Goal: Information Seeking & Learning: Compare options

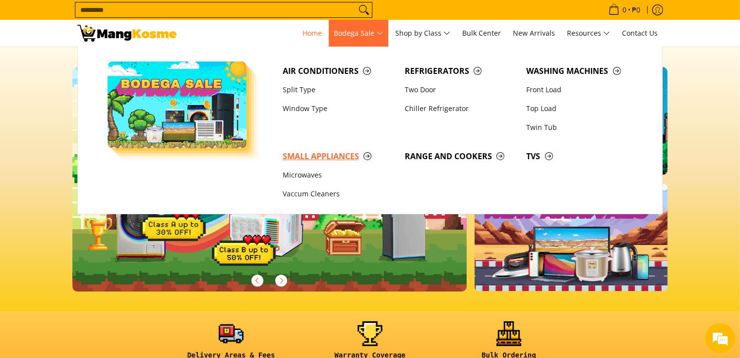
click at [333, 160] on span "Small Appliances" at bounding box center [339, 156] width 112 height 12
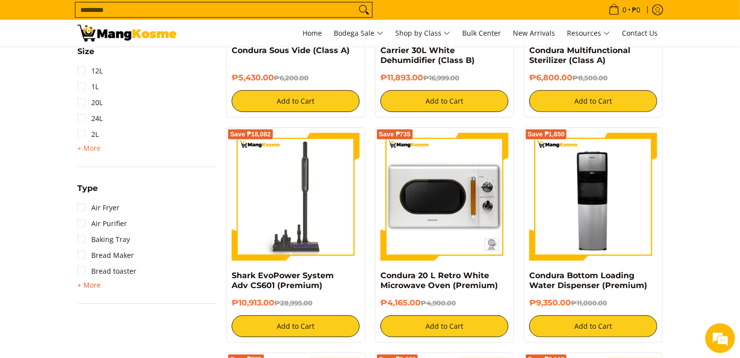
click at [88, 283] on span "+ More" at bounding box center [88, 285] width 23 height 8
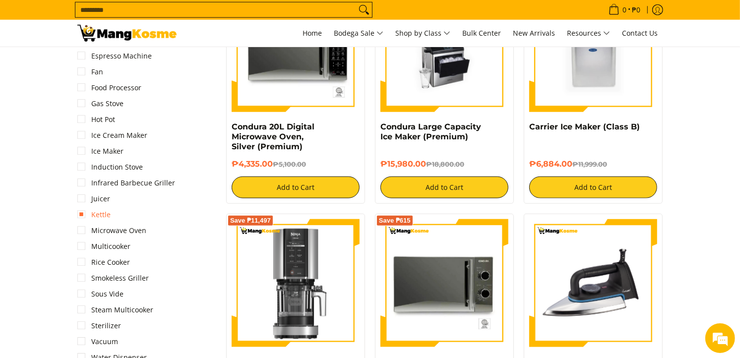
scroll to position [992, 0]
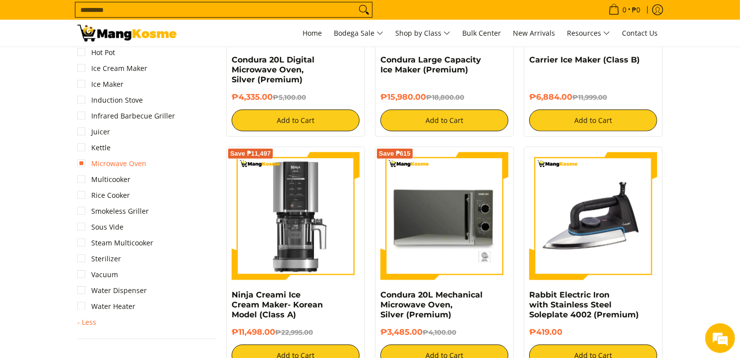
click at [102, 160] on link "Microwave Oven" at bounding box center [111, 164] width 69 height 16
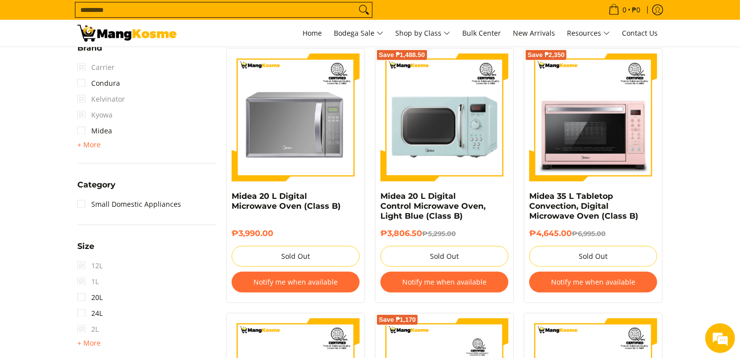
scroll to position [526, 0]
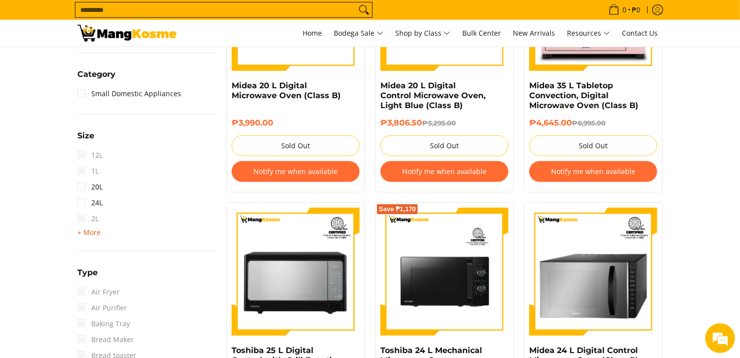
click at [91, 232] on span "+ More" at bounding box center [88, 233] width 23 height 8
click at [100, 232] on link "30L" at bounding box center [89, 235] width 25 height 16
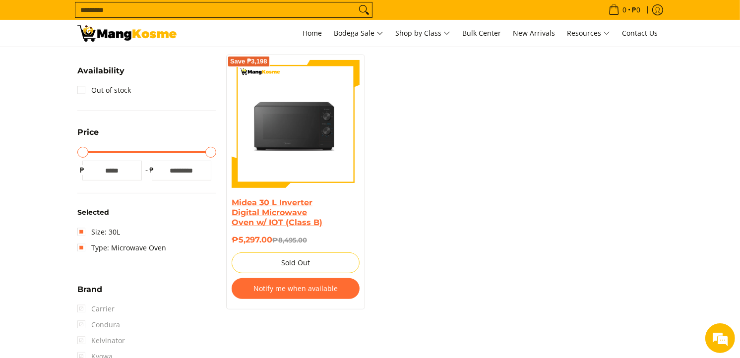
scroll to position [140, 0]
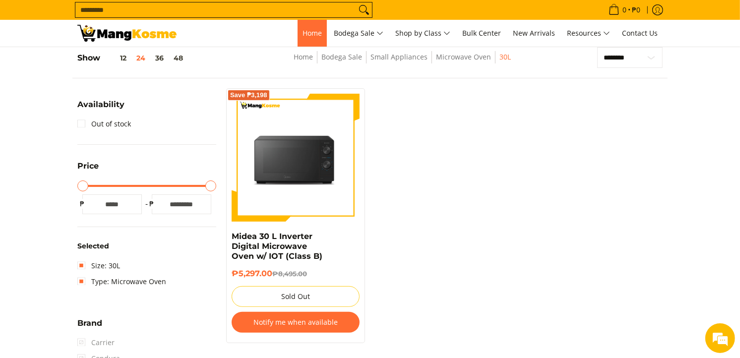
click at [317, 32] on span "Home" at bounding box center [311, 32] width 19 height 9
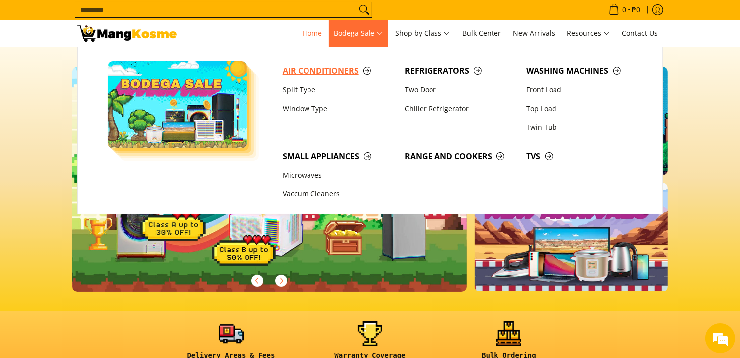
click at [327, 76] on span "Air Conditioners" at bounding box center [339, 71] width 112 height 12
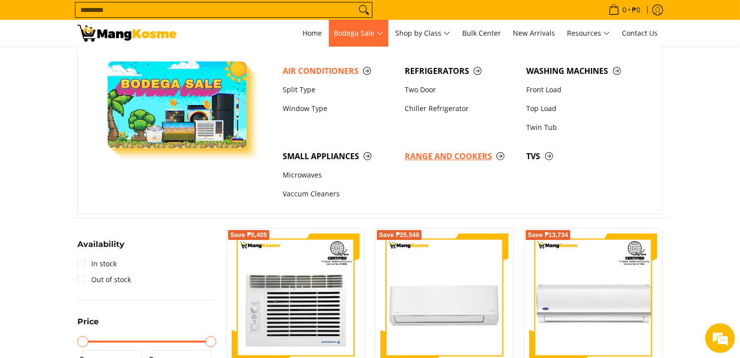
click at [452, 155] on span "Range and Cookers" at bounding box center [461, 156] width 112 height 12
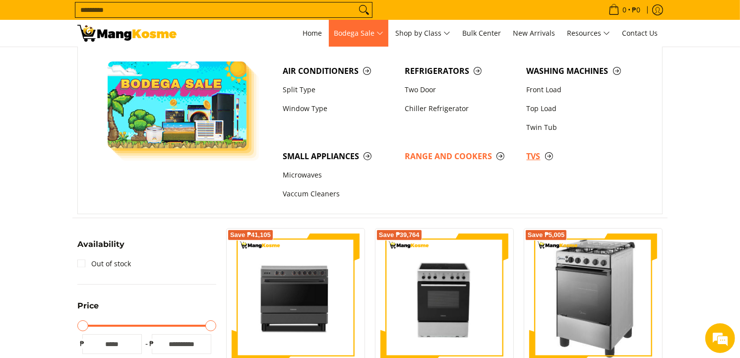
click at [540, 157] on span "TVs" at bounding box center [583, 156] width 112 height 12
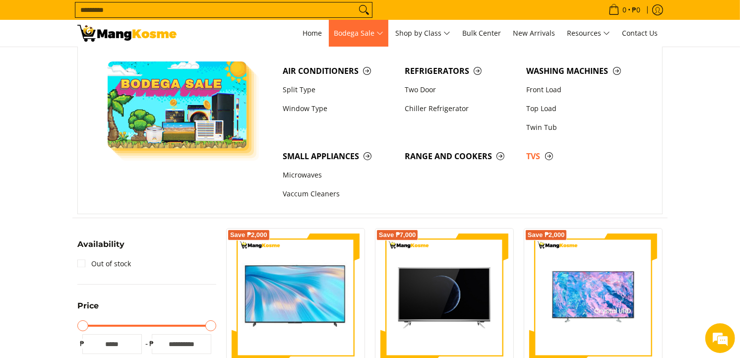
click at [340, 40] on span "Bodega Sale" at bounding box center [359, 33] width 50 height 12
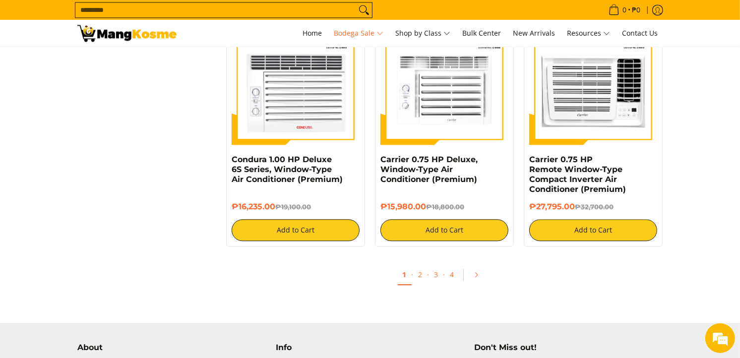
scroll to position [2039, 0]
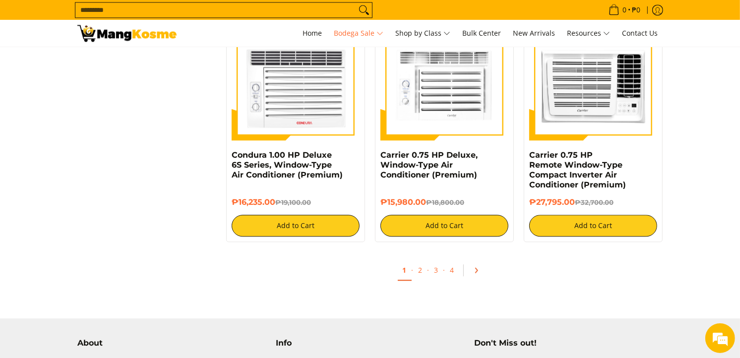
click at [475, 274] on icon "Pagination" at bounding box center [476, 270] width 7 height 7
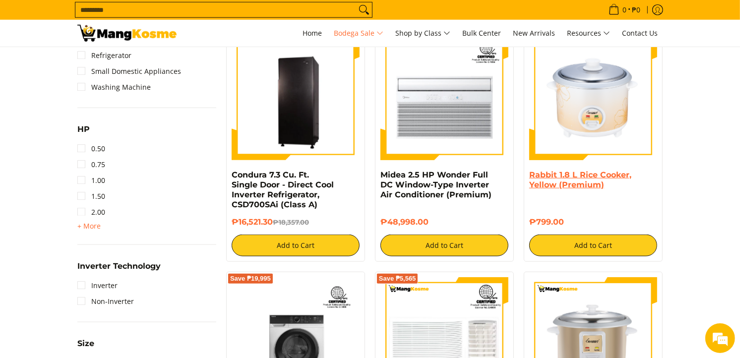
scroll to position [826, 0]
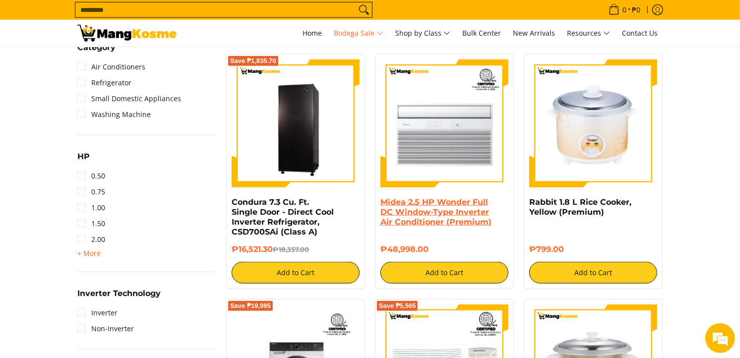
click at [474, 216] on link "Midea 2.5 HP Wonder Full DC Window-Type Inverter Air Conditioner (Premium)" at bounding box center [435, 211] width 111 height 29
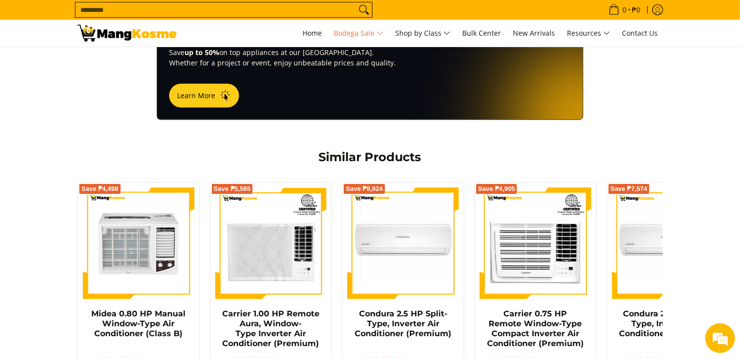
scroll to position [716, 0]
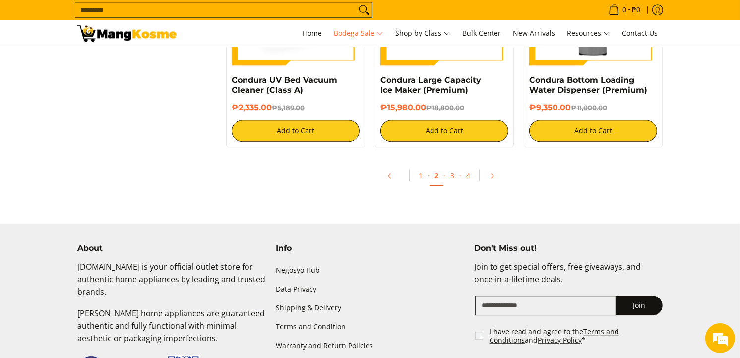
scroll to position [2148, 0]
